Goal: Navigation & Orientation: Find specific page/section

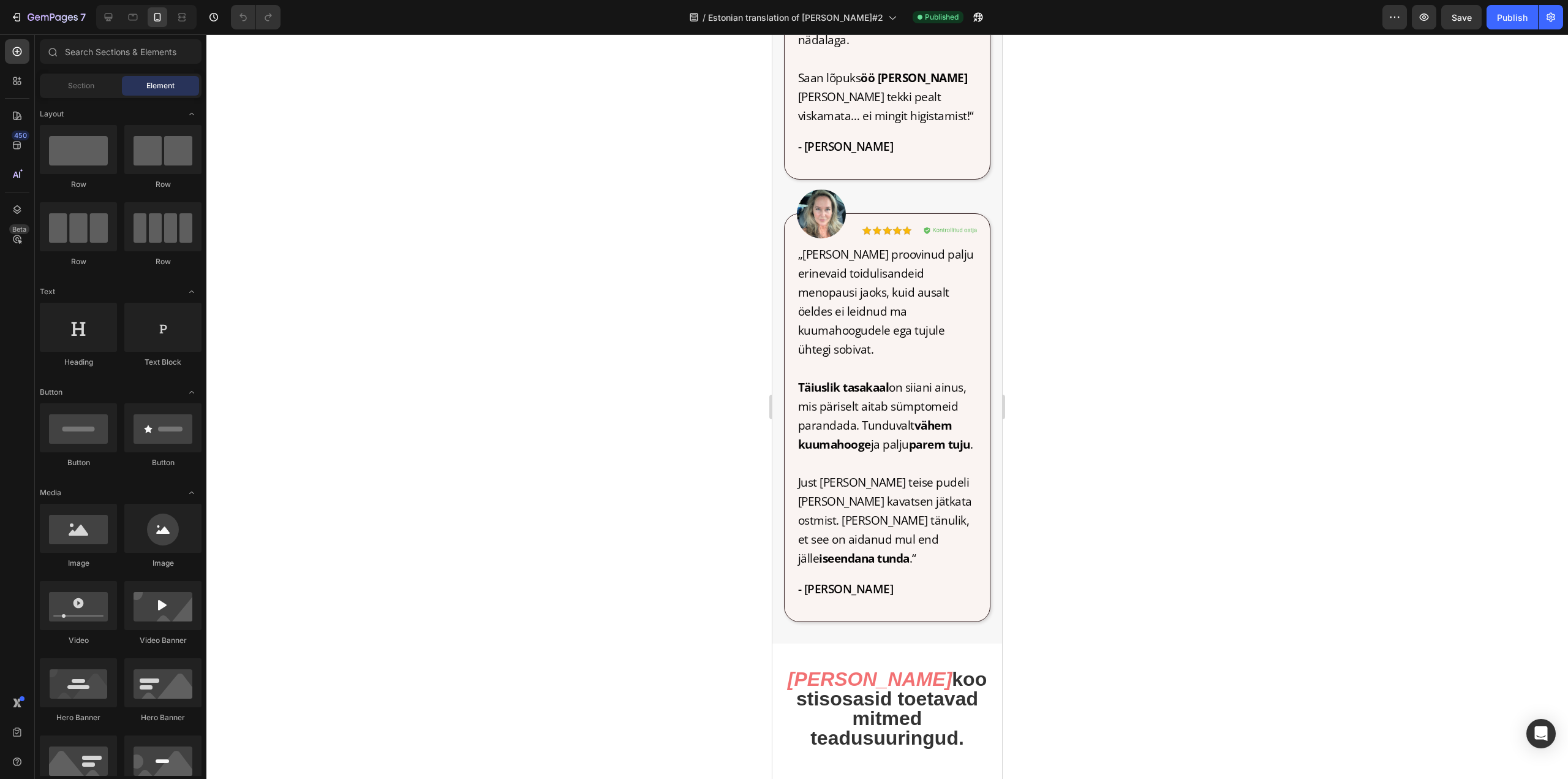
scroll to position [1900, 0]
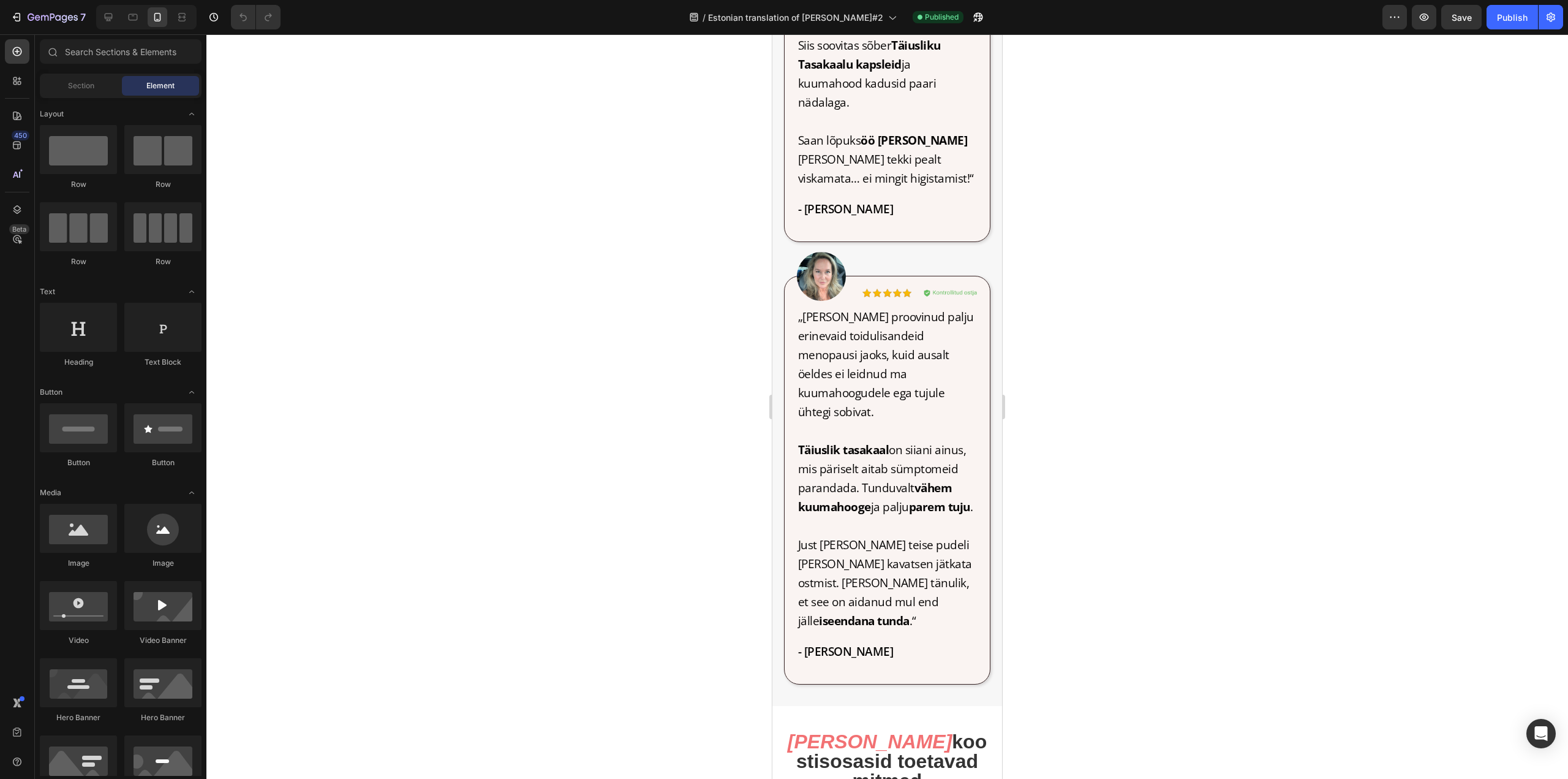
click at [678, 93] on div at bounding box center [887, 406] width 1362 height 745
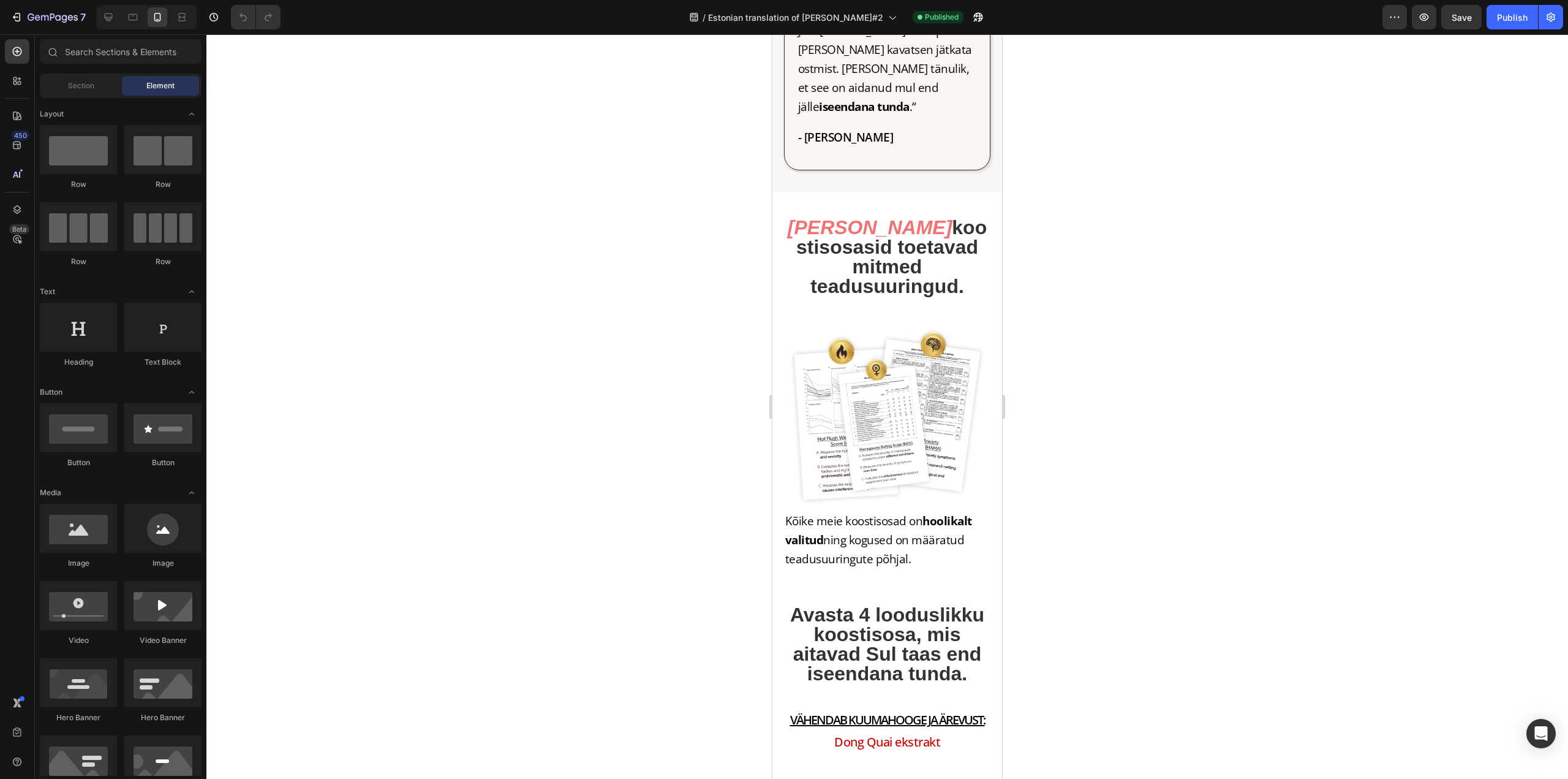
scroll to position [2451, 0]
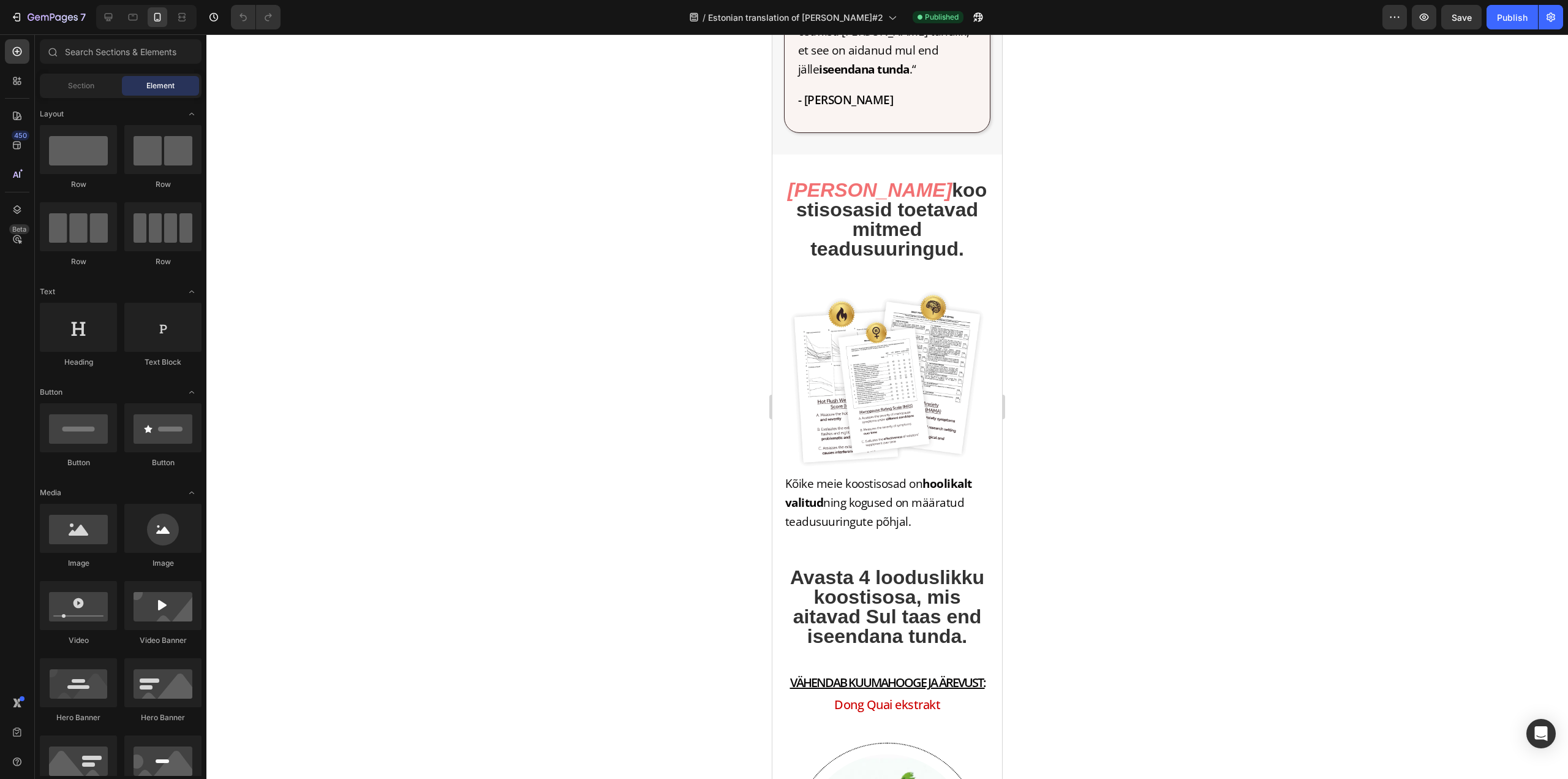
click at [684, 165] on div at bounding box center [887, 406] width 1362 height 745
click at [61, 22] on icon "button" at bounding box center [52, 18] width 50 height 10
